Goal: Task Accomplishment & Management: Use online tool/utility

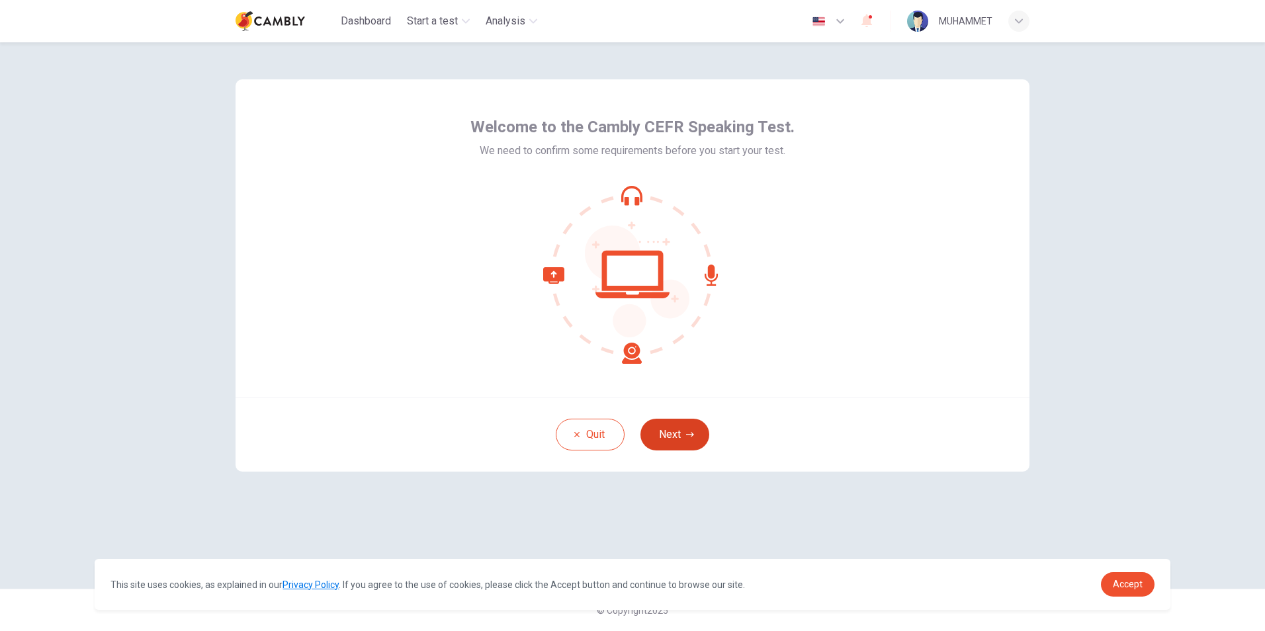
click at [670, 443] on button "Next" at bounding box center [675, 435] width 69 height 32
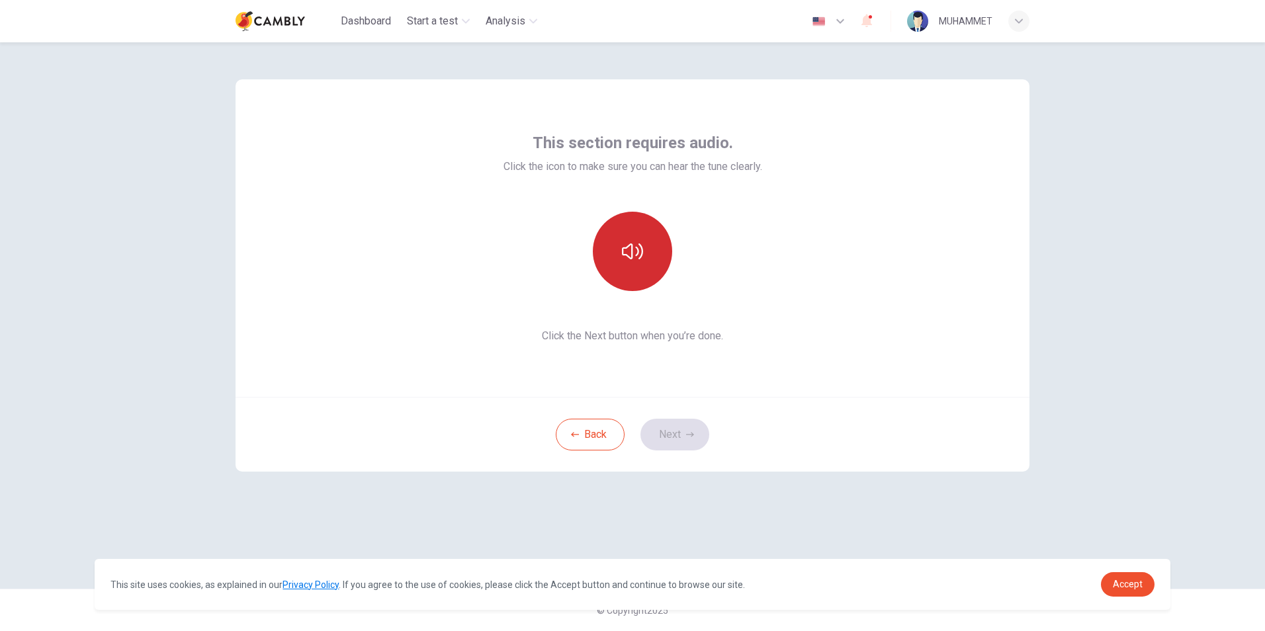
click at [623, 260] on icon "button" at bounding box center [632, 251] width 21 height 21
click at [669, 429] on button "Next" at bounding box center [675, 435] width 69 height 32
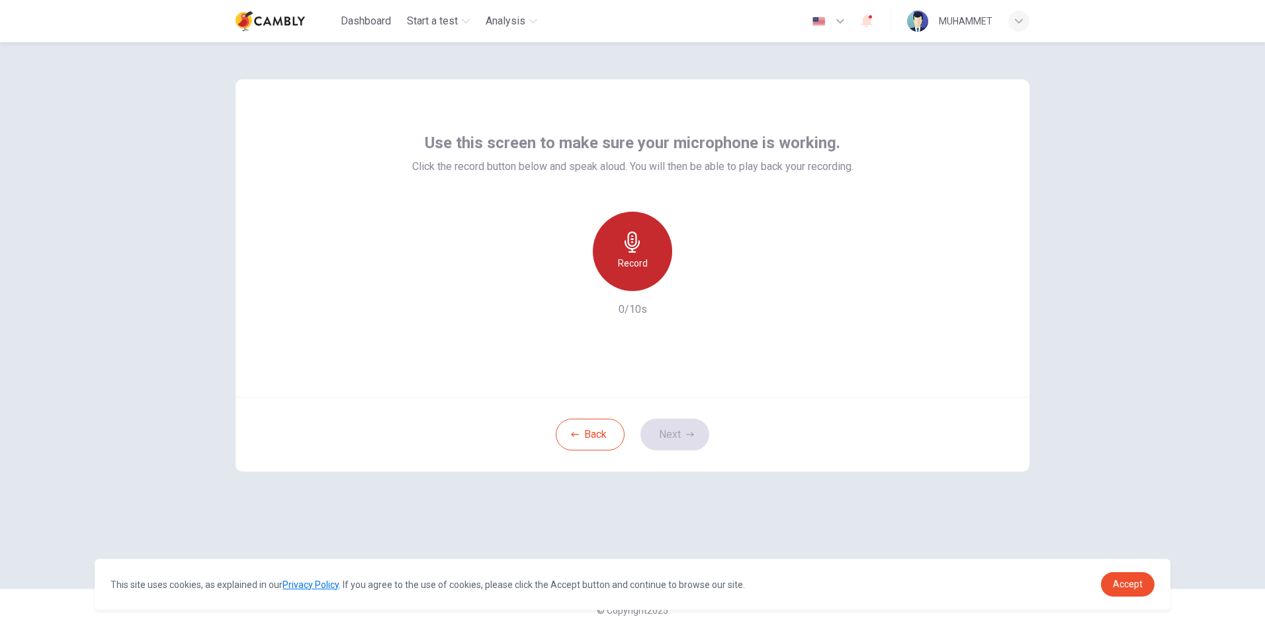
click at [644, 240] on div "Record" at bounding box center [632, 251] width 79 height 79
click at [703, 278] on div "button" at bounding box center [693, 280] width 21 height 21
click at [697, 280] on icon "button" at bounding box center [693, 280] width 13 height 13
click at [683, 434] on button "Next" at bounding box center [675, 435] width 69 height 32
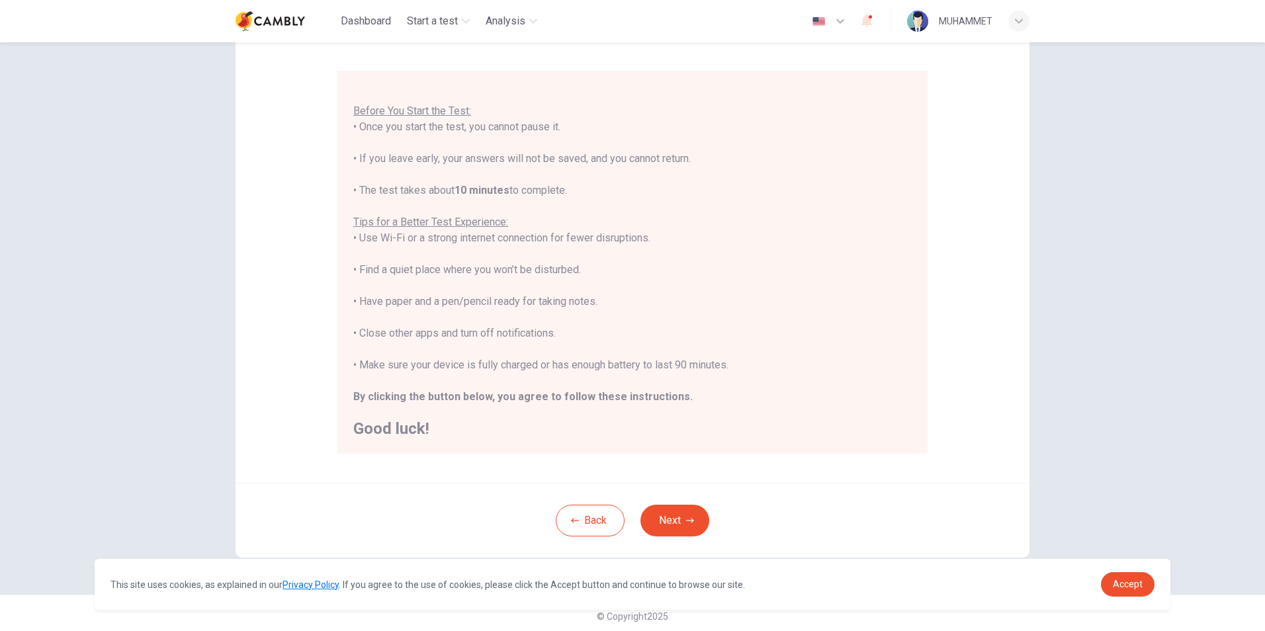
scroll to position [105, 0]
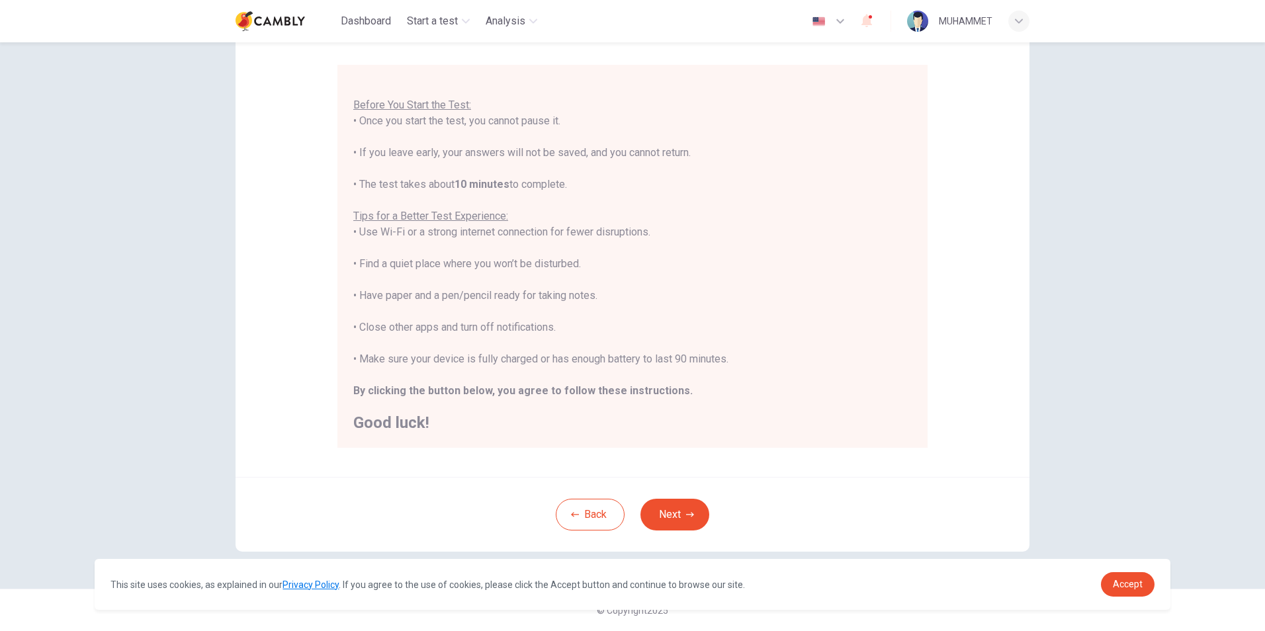
drag, startPoint x: 576, startPoint y: 309, endPoint x: 824, endPoint y: 261, distance: 252.1
click at [824, 260] on div "You are about to start a CEFR Speaking Test . Before You Start the Test: • Once…" at bounding box center [632, 248] width 558 height 365
click at [699, 526] on button "Next" at bounding box center [675, 515] width 69 height 32
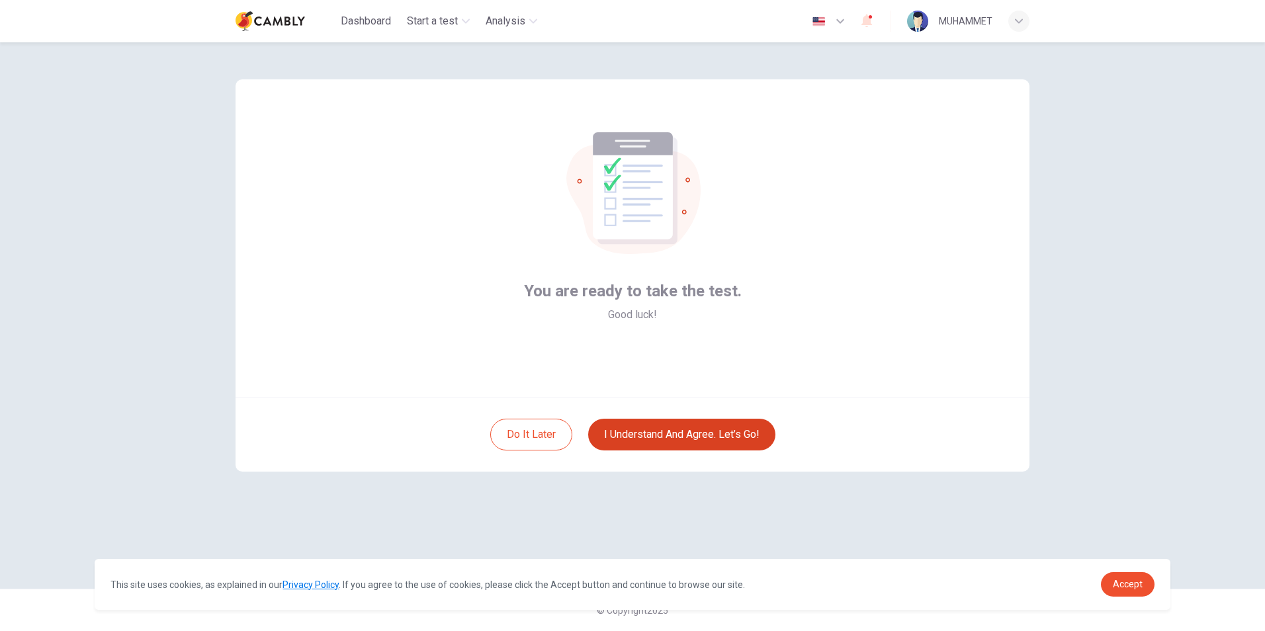
scroll to position [0, 0]
click at [649, 429] on button "I understand and agree. Let’s go!" at bounding box center [681, 435] width 187 height 32
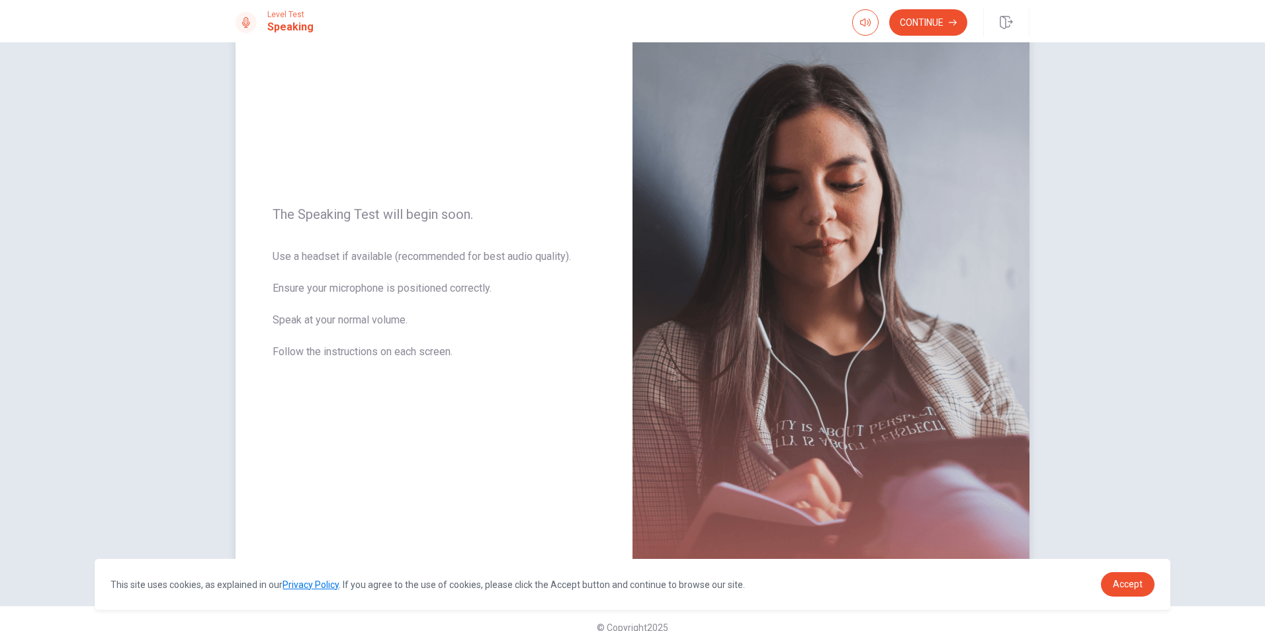
scroll to position [83, 0]
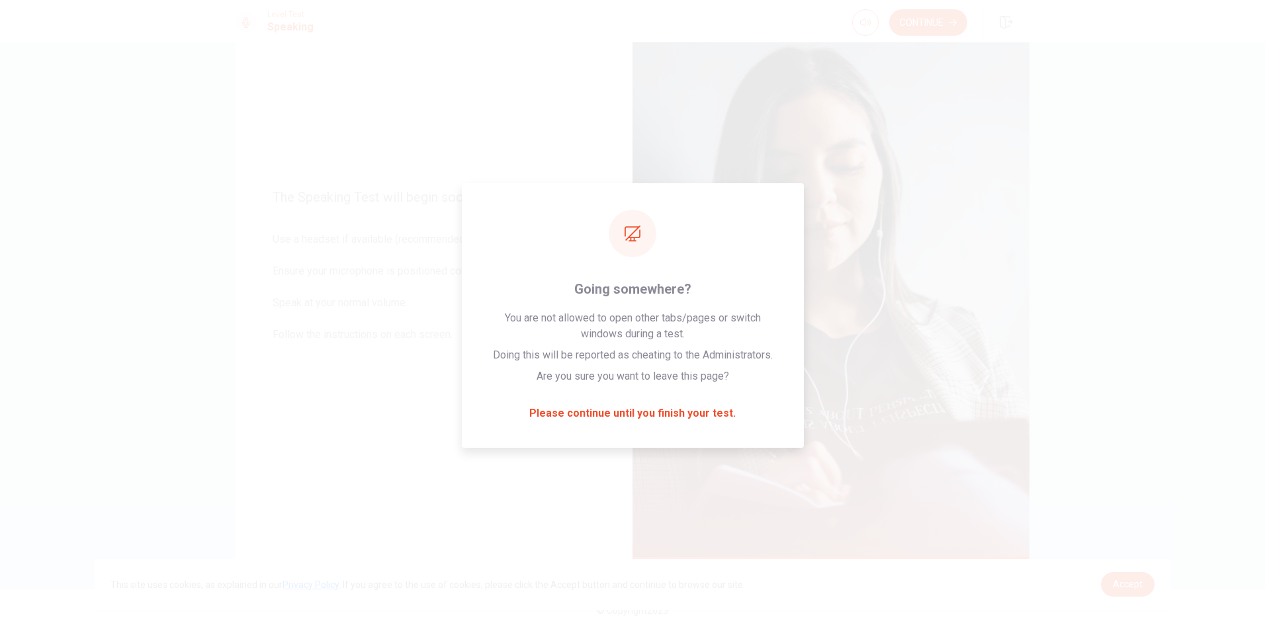
click at [970, 594] on div "This site uses cookies, as explained in our Privacy Policy . If you agree to th…" at bounding box center [632, 584] width 1075 height 51
click at [1111, 570] on div "This site uses cookies, as explained in our Privacy Policy . If you agree to th…" at bounding box center [632, 584] width 1075 height 51
click at [1135, 584] on span "Accept" at bounding box center [1128, 584] width 30 height 11
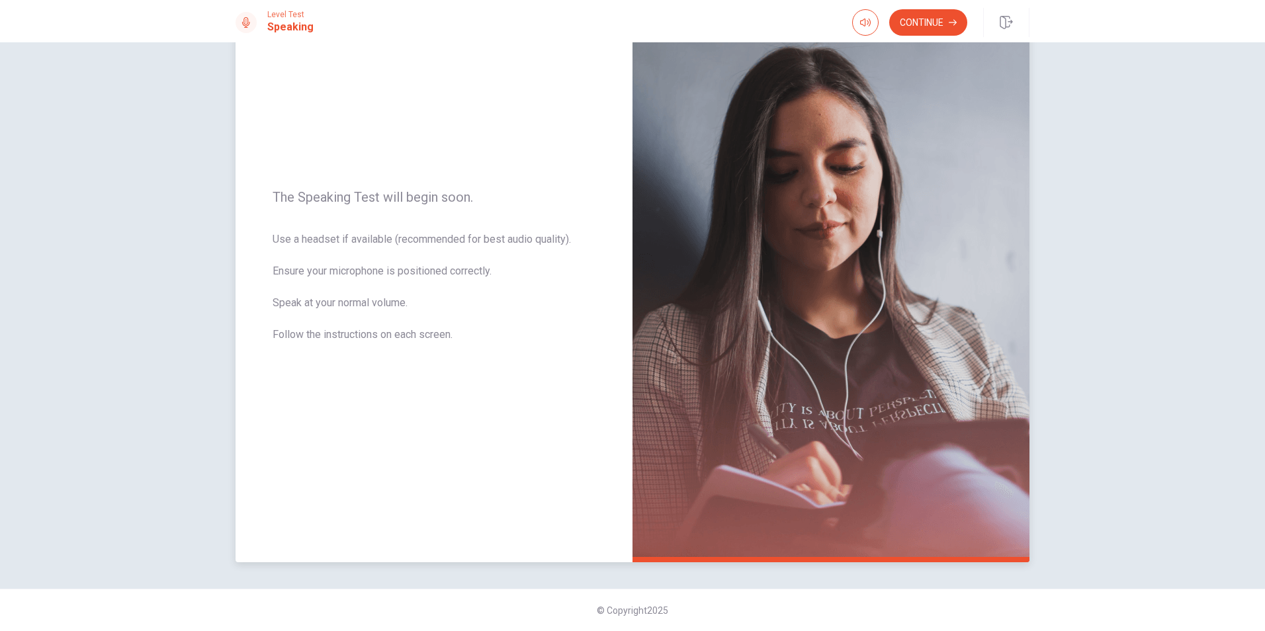
click at [392, 260] on span "Use a headset if available (recommended for best audio quality). Ensure your mi…" at bounding box center [434, 295] width 323 height 127
click at [917, 18] on button "Continue" at bounding box center [928, 22] width 78 height 26
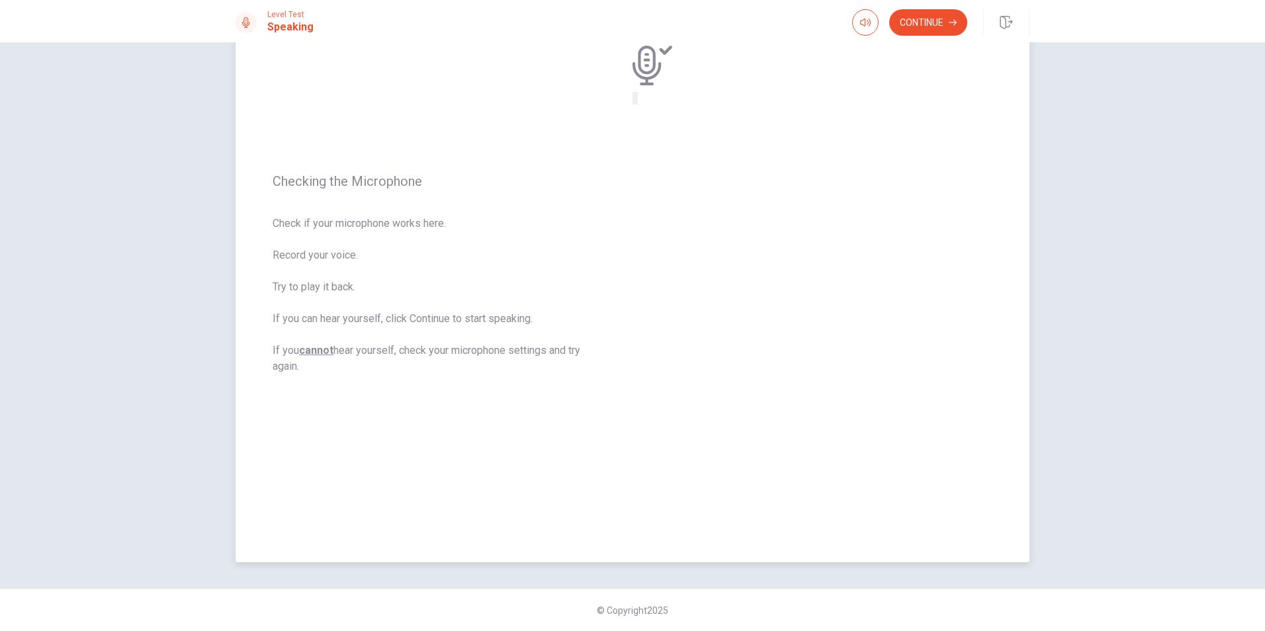
click at [638, 105] on button "Play Audio" at bounding box center [636, 98] width 3 height 13
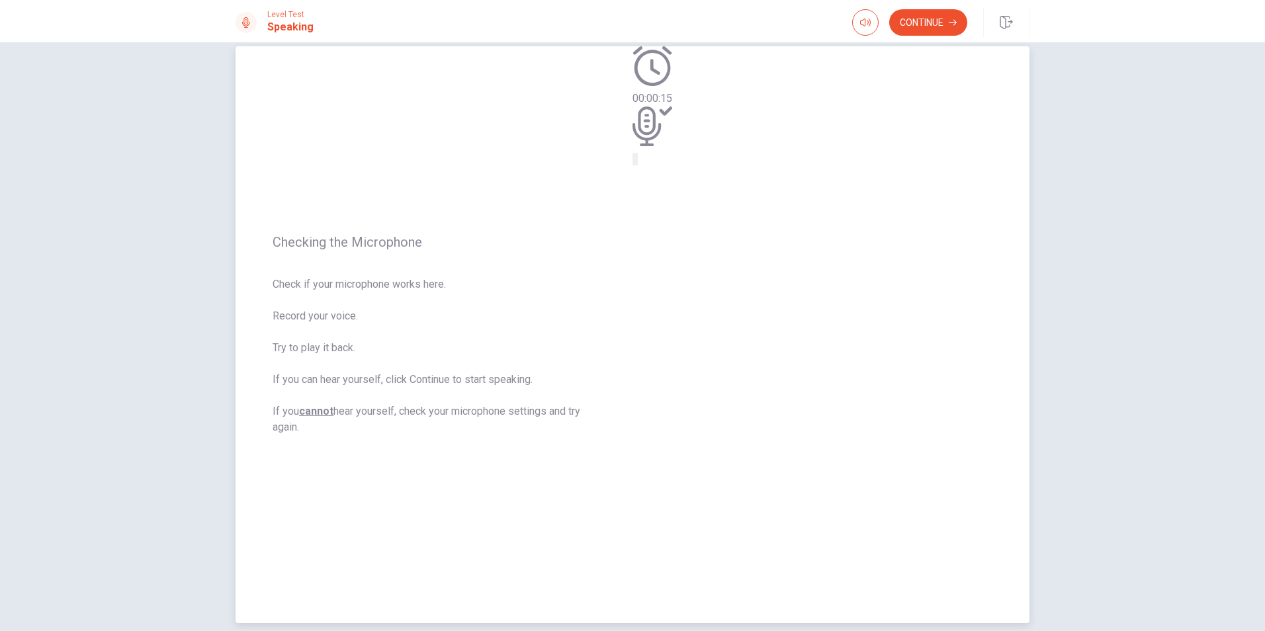
scroll to position [17, 0]
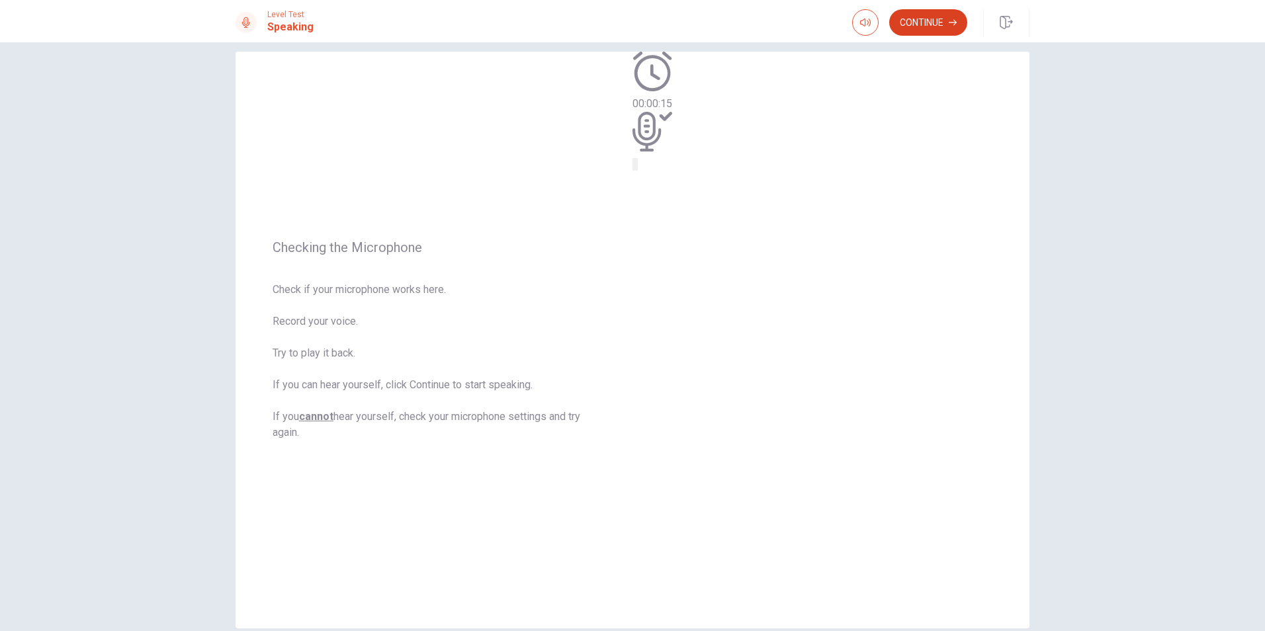
click at [931, 35] on div "Continue" at bounding box center [940, 22] width 177 height 29
click at [936, 30] on button "Continue" at bounding box center [928, 22] width 78 height 26
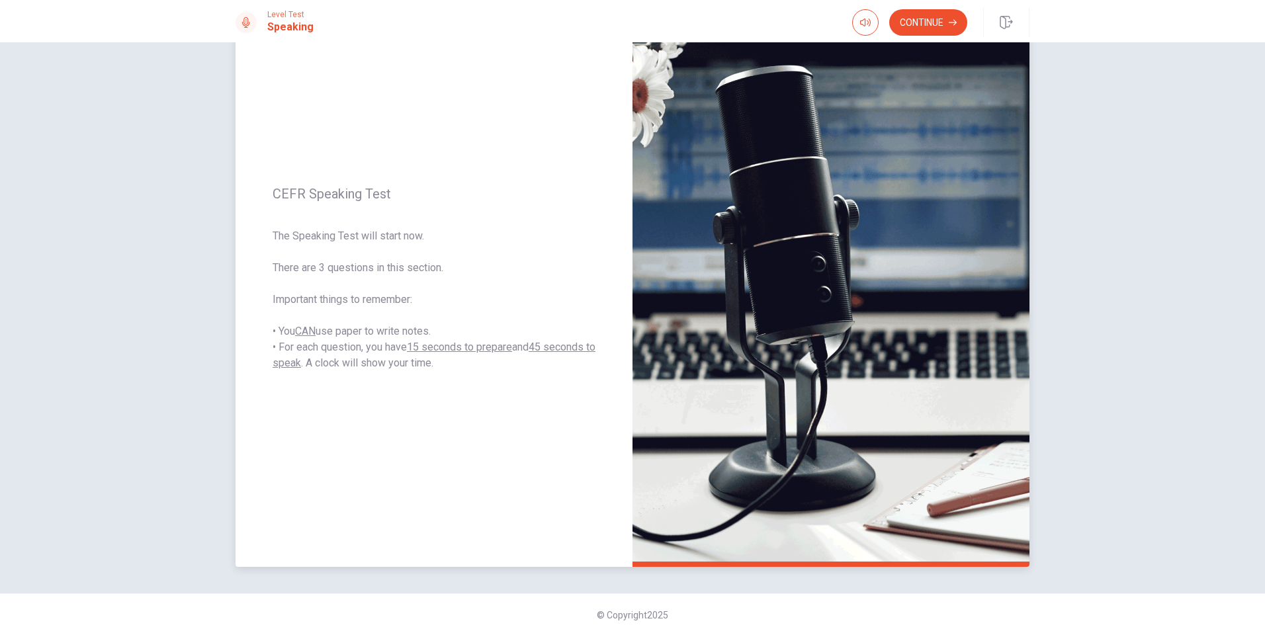
scroll to position [83, 0]
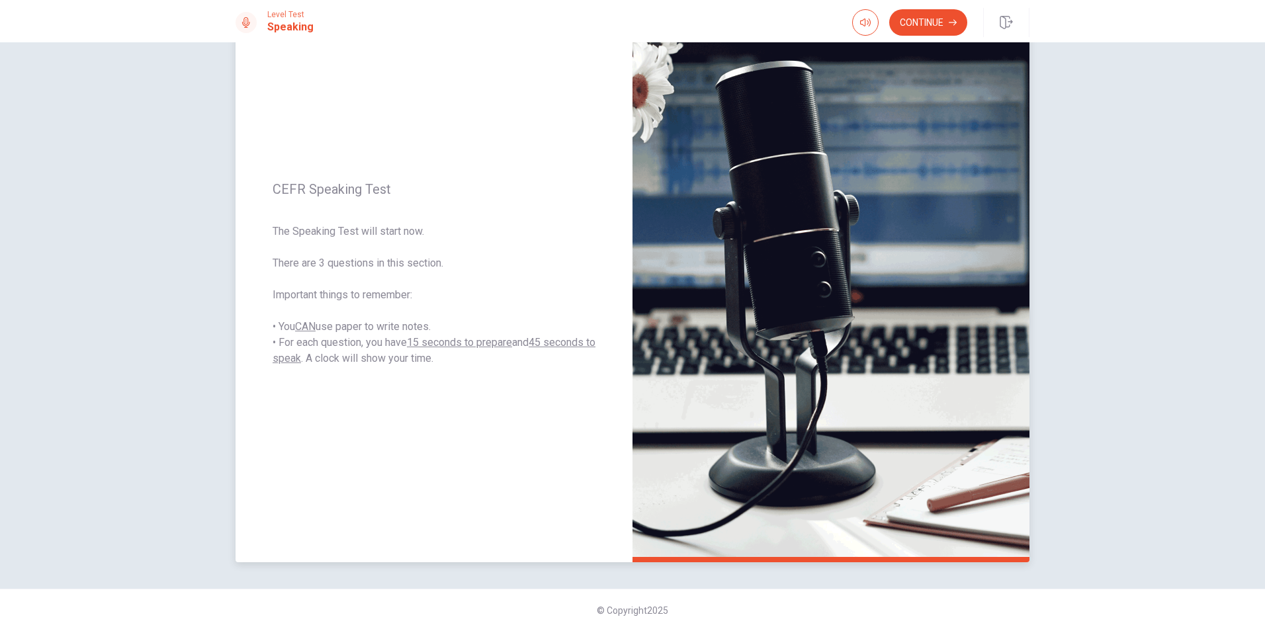
drag, startPoint x: 394, startPoint y: 343, endPoint x: 474, endPoint y: 349, distance: 79.7
click at [473, 349] on span "The Speaking Test will start now. There are 3 questions in this section. Import…" at bounding box center [434, 295] width 323 height 143
click at [918, 15] on button "Continue" at bounding box center [928, 22] width 78 height 26
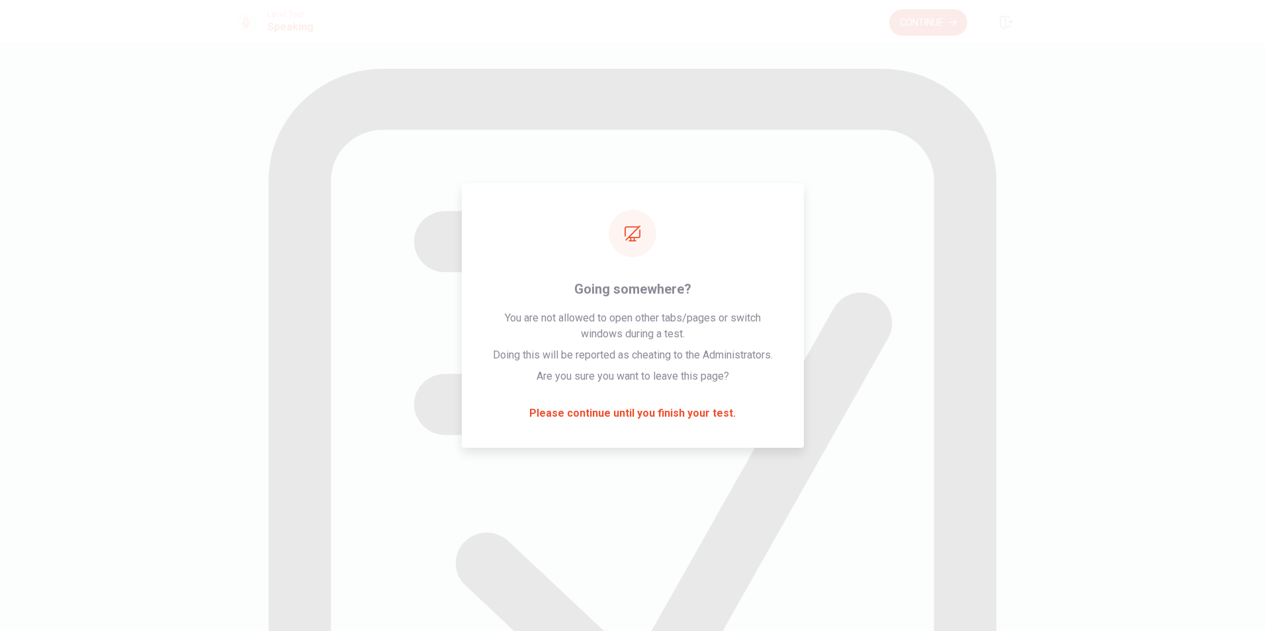
click at [940, 18] on button "Continue" at bounding box center [928, 22] width 78 height 26
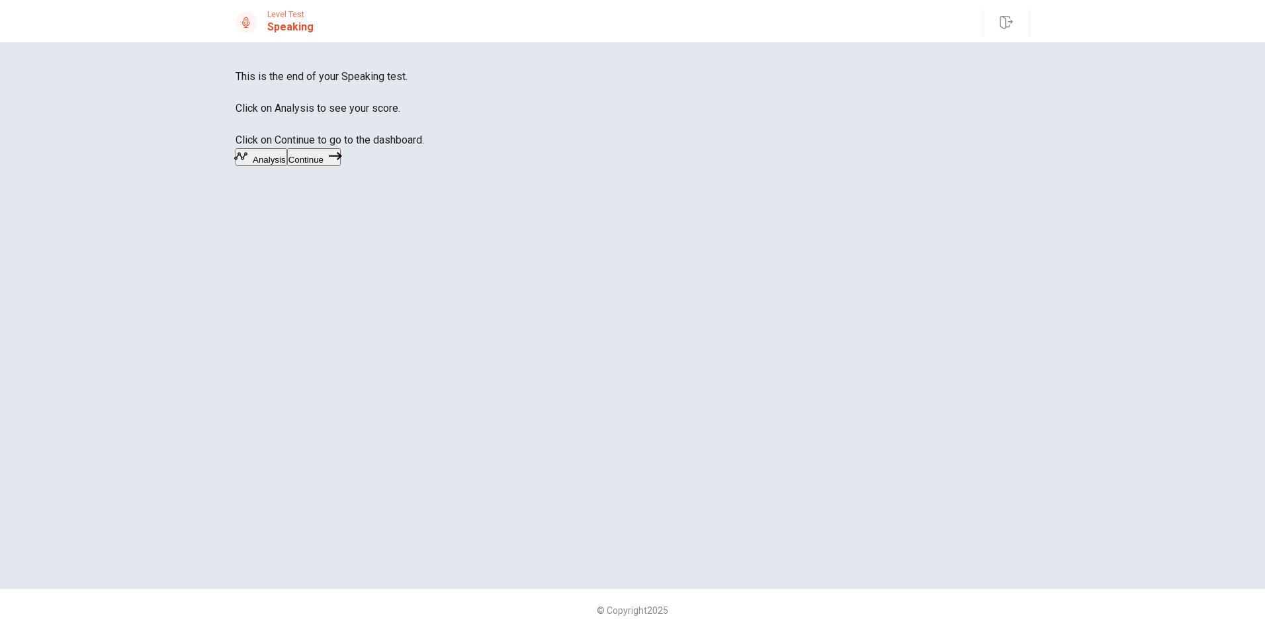
click at [287, 166] on button "Analysis" at bounding box center [262, 157] width 52 height 18
